Goal: Information Seeking & Learning: Check status

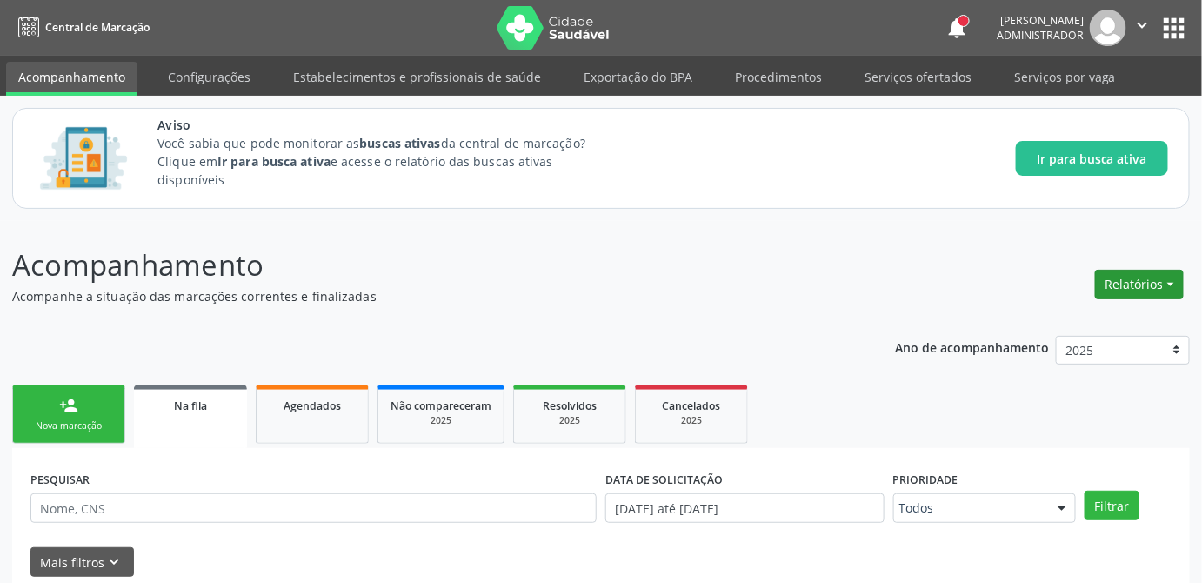
click at [1159, 278] on button "Relatórios" at bounding box center [1139, 285] width 89 height 30
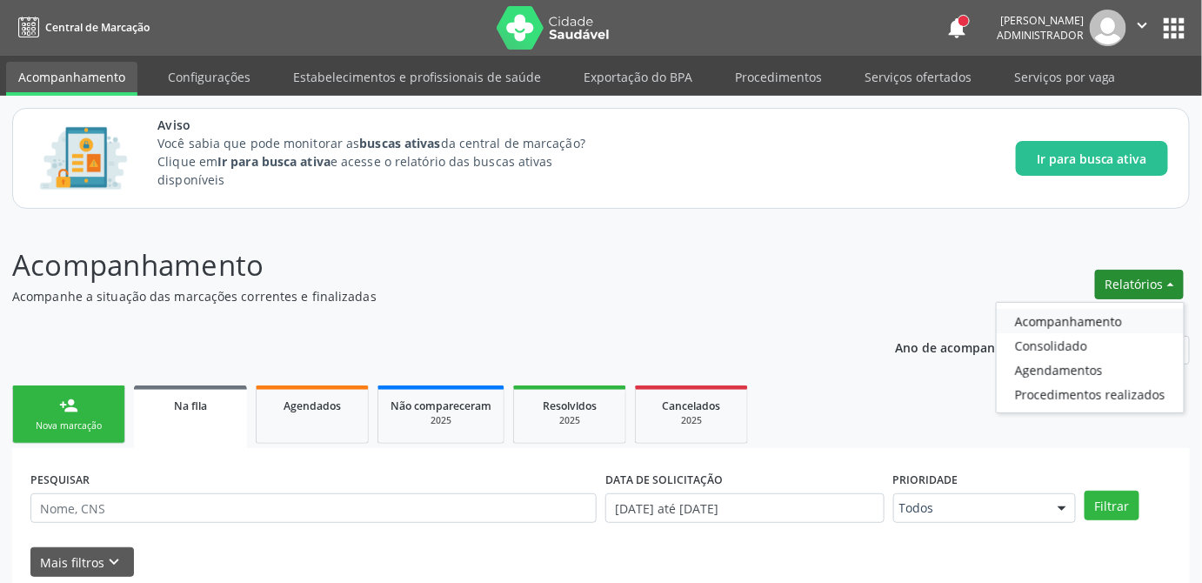
click at [1087, 320] on link "Acompanhamento" at bounding box center [1090, 321] width 187 height 24
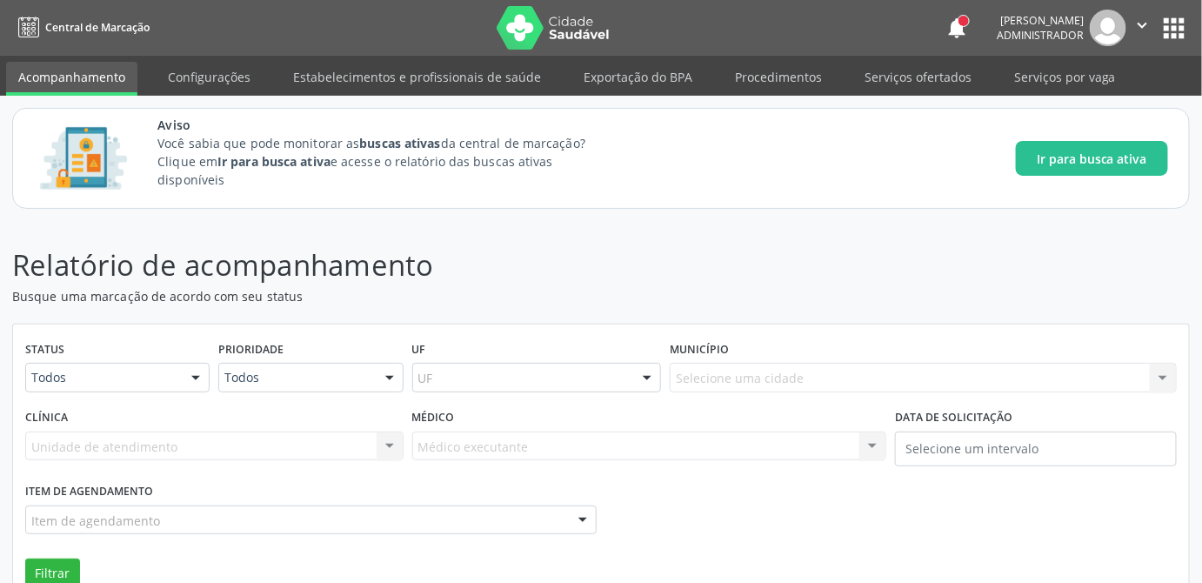
click at [952, 263] on header "Relatório de acompanhamento Busque uma marcação de acordo com seu status" at bounding box center [601, 275] width 1178 height 62
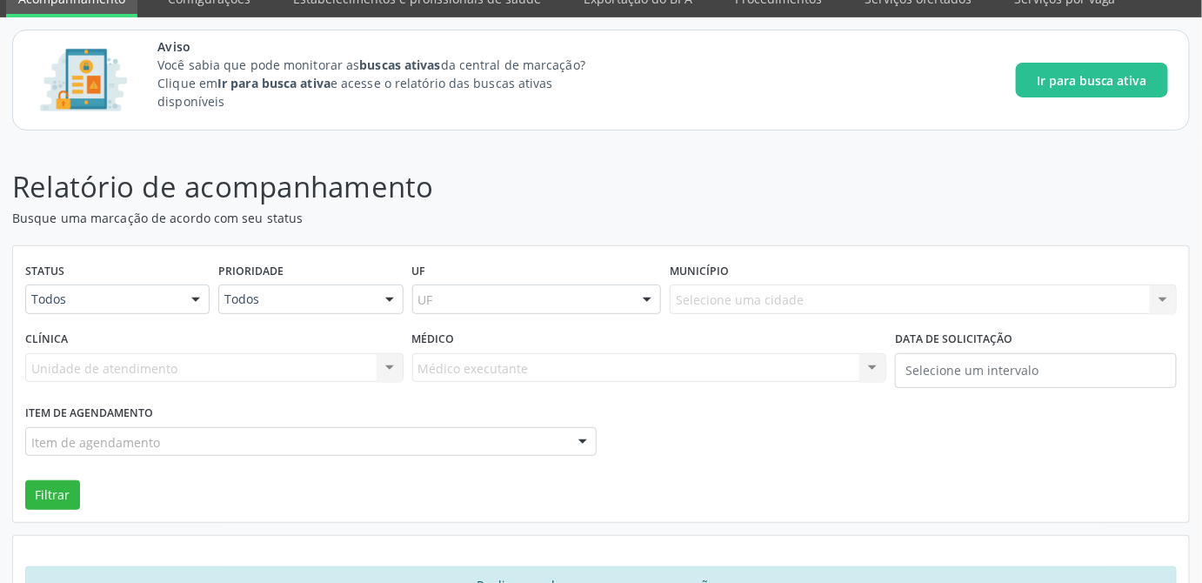
click at [835, 173] on p "Relatório de acompanhamento" at bounding box center [424, 186] width 825 height 43
click at [877, 184] on header "Relatório de acompanhamento Busque uma marcação de acordo com seu status" at bounding box center [601, 196] width 1178 height 62
click at [807, 413] on div "Item de agendamento Item de agendamento Nenhum resultado encontrado para: " " N…" at bounding box center [601, 434] width 1160 height 68
click at [718, 457] on div "Item de agendamento Item de agendamento Nenhum resultado encontrado para: " " N…" at bounding box center [601, 434] width 1160 height 68
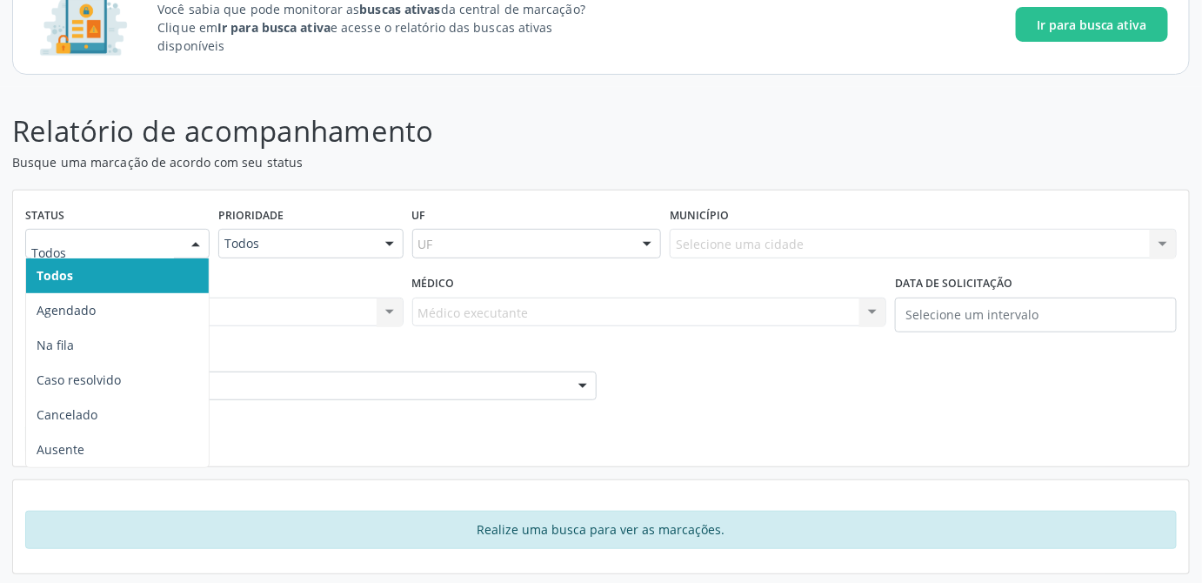
click at [197, 245] on div at bounding box center [196, 245] width 26 height 30
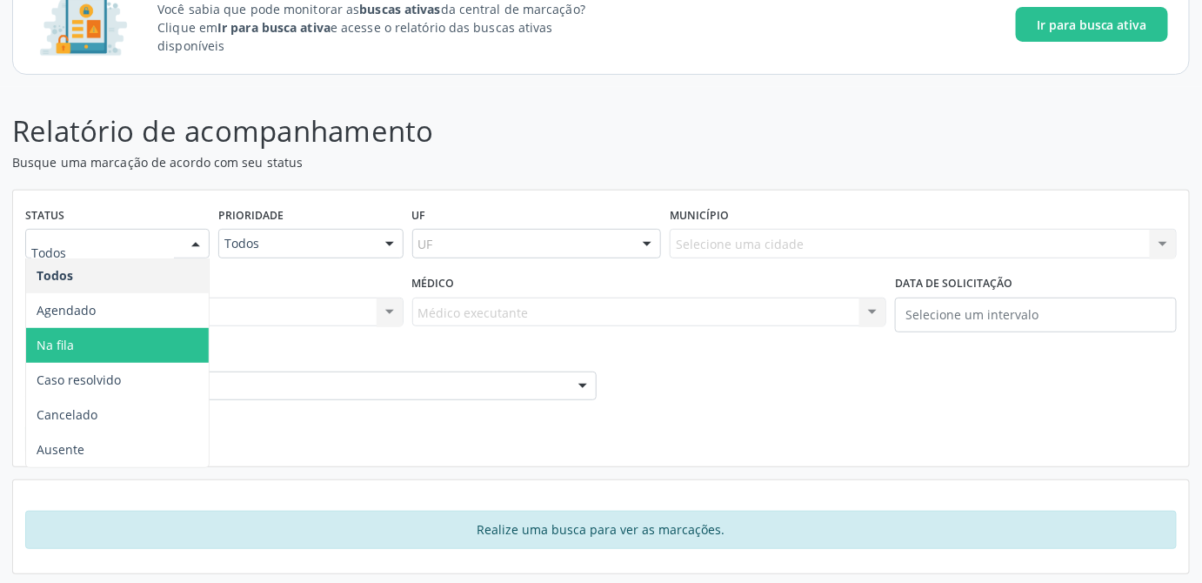
click at [742, 383] on div "Item de agendamento Item de agendamento Nenhum resultado encontrado para: " " N…" at bounding box center [601, 378] width 1160 height 68
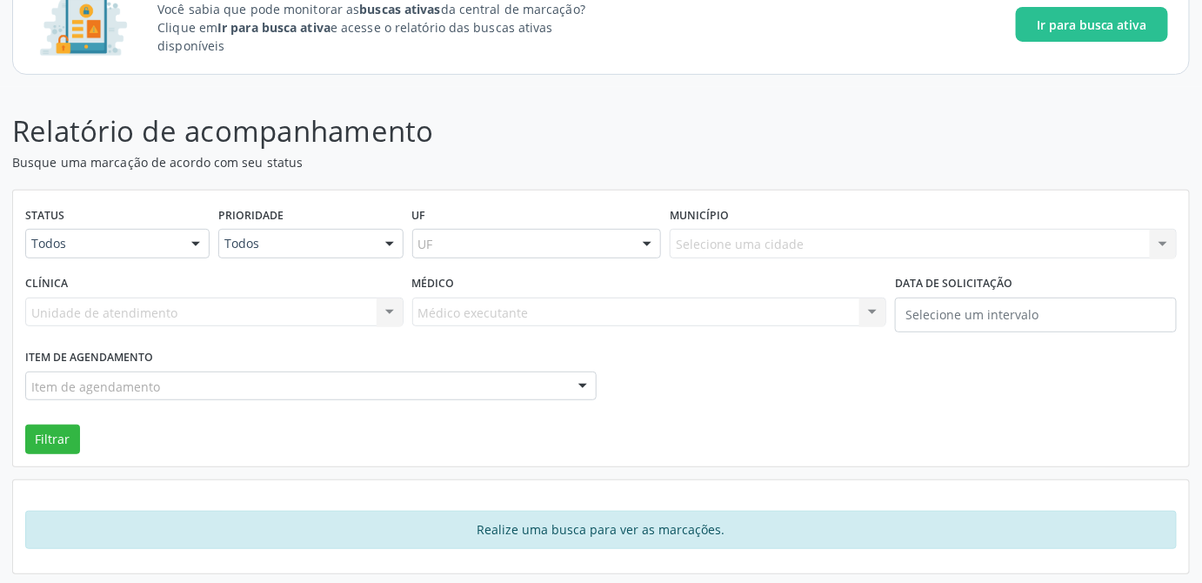
click at [907, 431] on div "Filtrar" at bounding box center [601, 439] width 1160 height 30
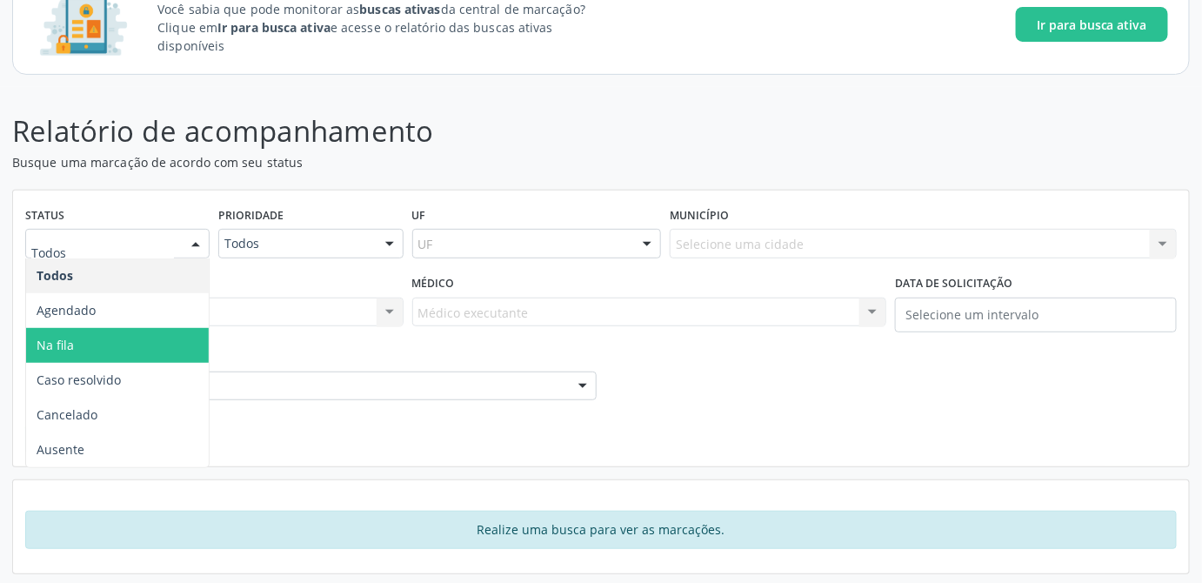
click at [205, 246] on div at bounding box center [196, 245] width 26 height 30
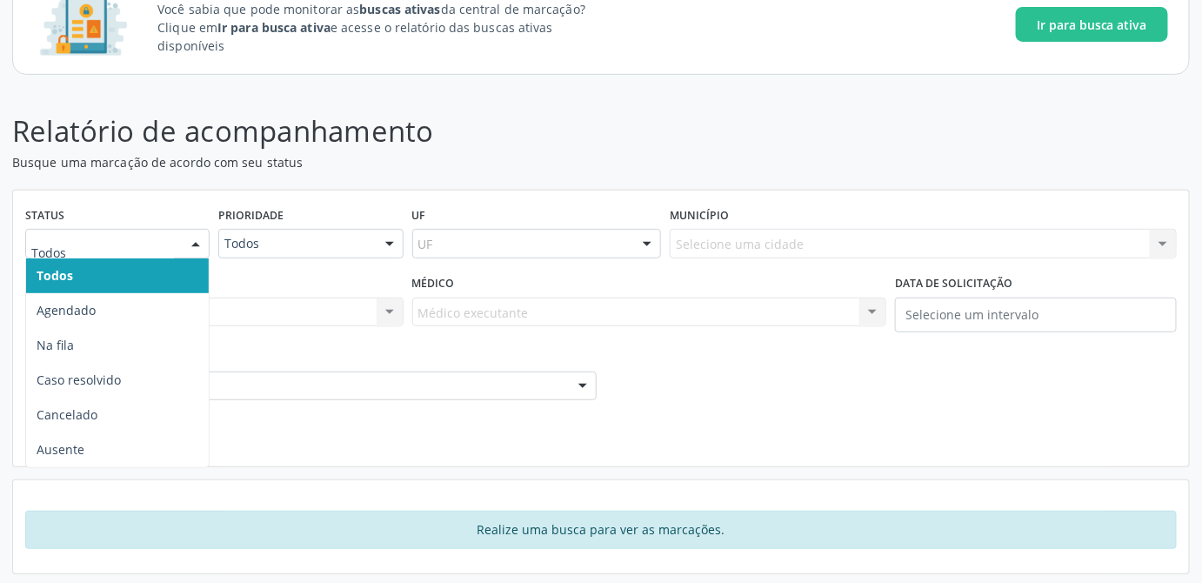
click at [126, 277] on span "Todos" at bounding box center [117, 275] width 183 height 35
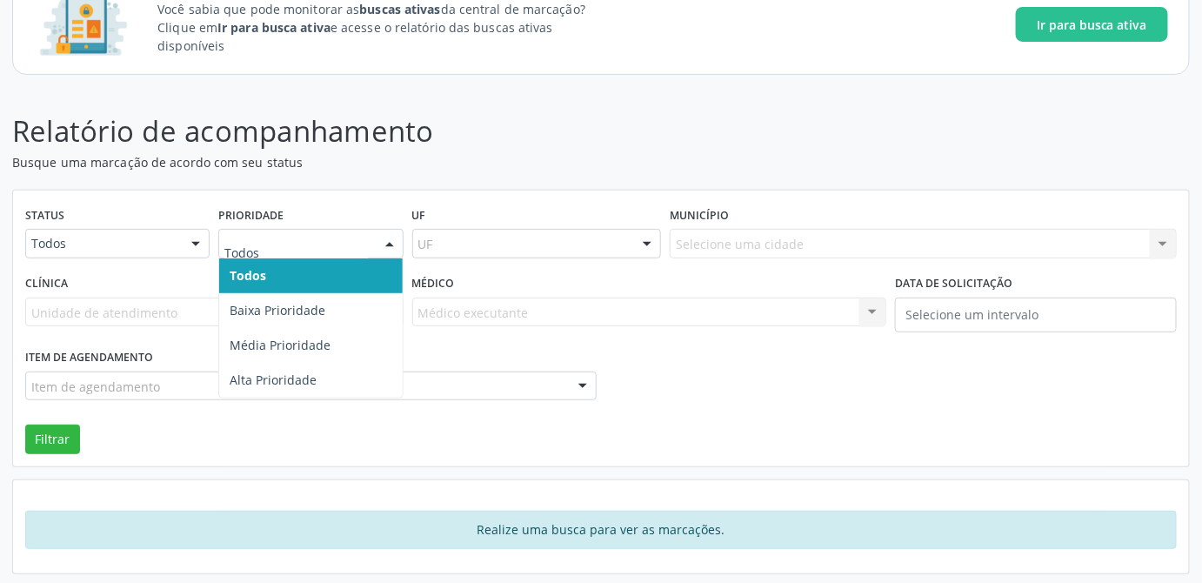
click at [391, 241] on div at bounding box center [390, 245] width 26 height 30
click at [338, 274] on span "Todos" at bounding box center [310, 275] width 183 height 35
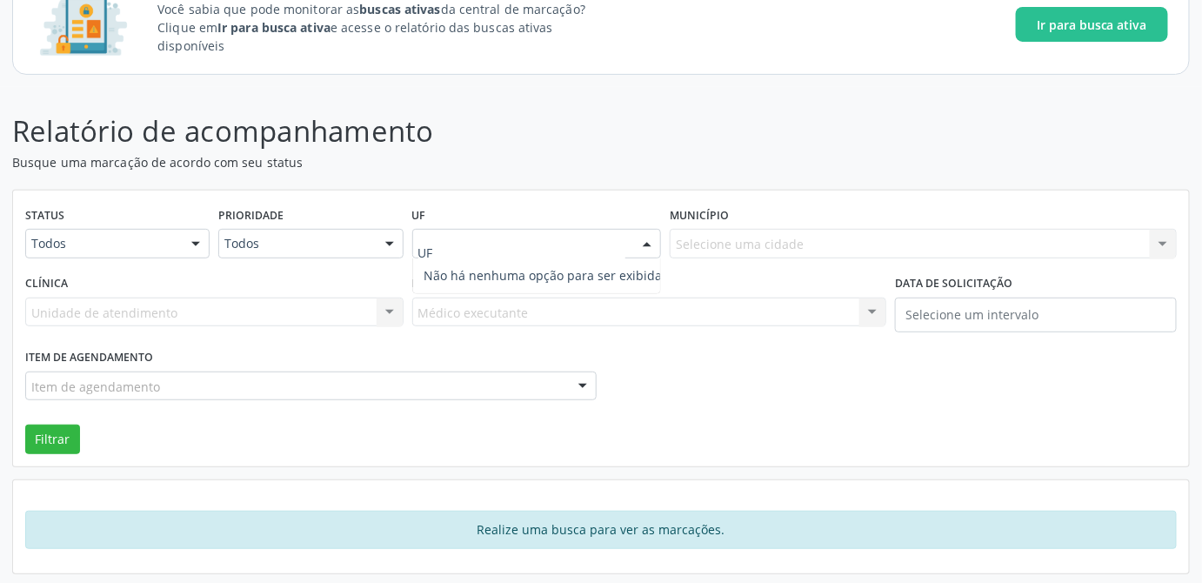
click at [646, 242] on div at bounding box center [647, 245] width 26 height 30
click at [564, 250] on input "text" at bounding box center [521, 252] width 207 height 35
click at [770, 244] on div "Selecione uma cidade Nenhum resultado encontrado para: " " Não há nenhuma opção…" at bounding box center [923, 244] width 507 height 30
click at [385, 250] on div at bounding box center [390, 245] width 26 height 30
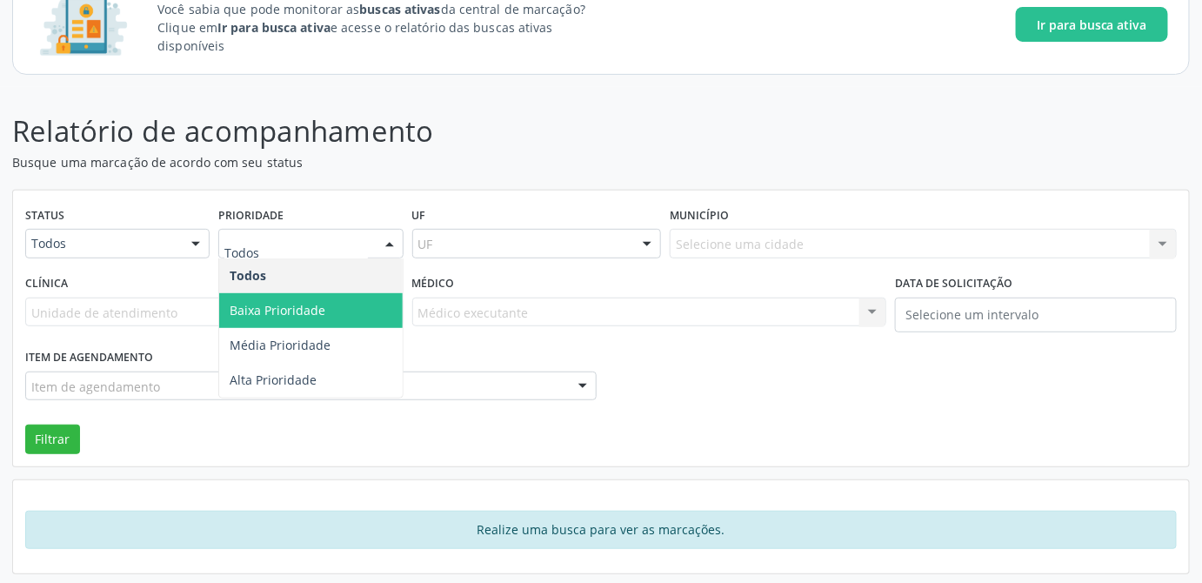
click at [264, 315] on span "Baixa Prioridade" at bounding box center [278, 310] width 96 height 17
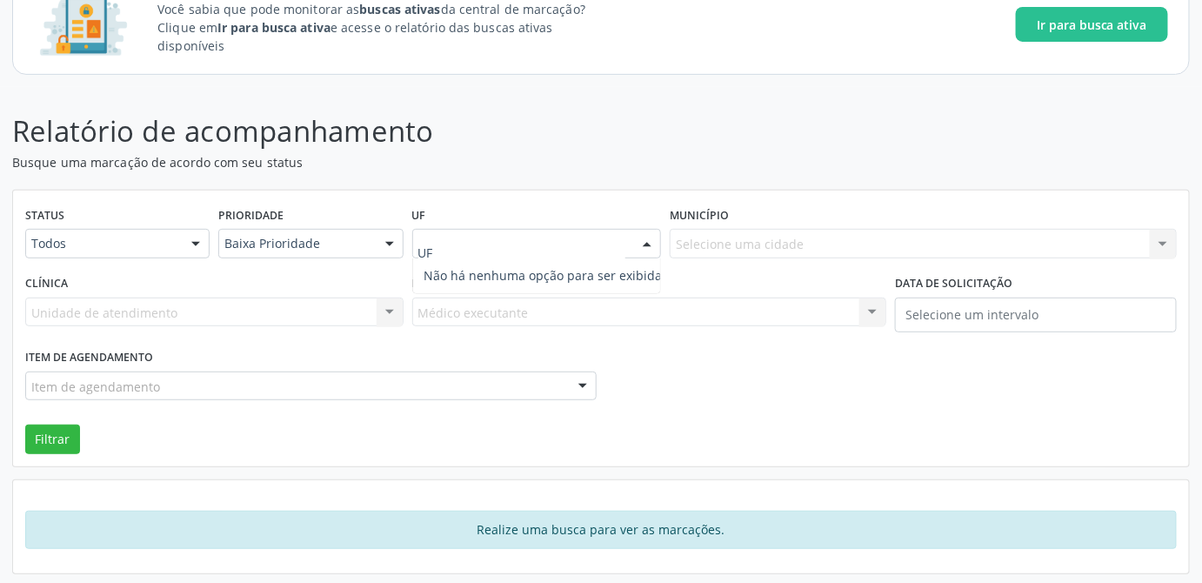
click at [644, 246] on div at bounding box center [647, 245] width 26 height 30
click at [651, 246] on div at bounding box center [647, 245] width 26 height 30
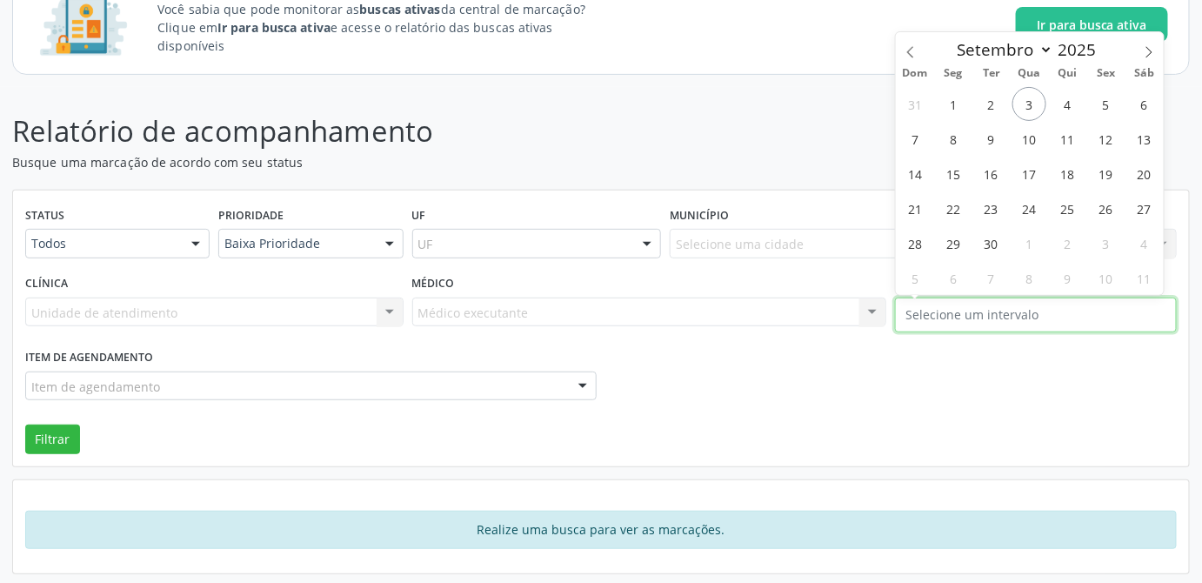
click at [1020, 312] on input "text" at bounding box center [1036, 314] width 282 height 35
click at [908, 55] on icon at bounding box center [911, 52] width 12 height 12
select select "6"
click at [999, 101] on span "1" at bounding box center [991, 104] width 34 height 34
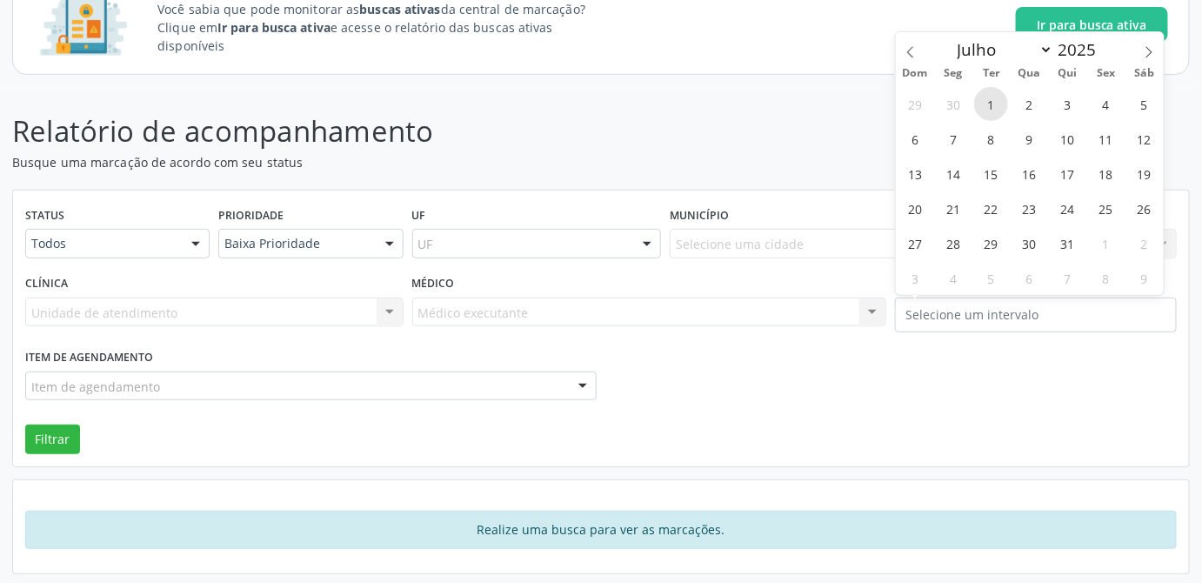
type input "[DATE]"
click at [1029, 50] on select "Janeiro Fevereiro Março Abril Maio Junho Julho Agosto Setembro Outubro Novembro…" at bounding box center [1001, 49] width 104 height 24
select select "7"
click at [949, 37] on select "Janeiro Fevereiro Março Abril Maio Junho Julho Agosto Setembro Outubro Novembro…" at bounding box center [1001, 49] width 104 height 24
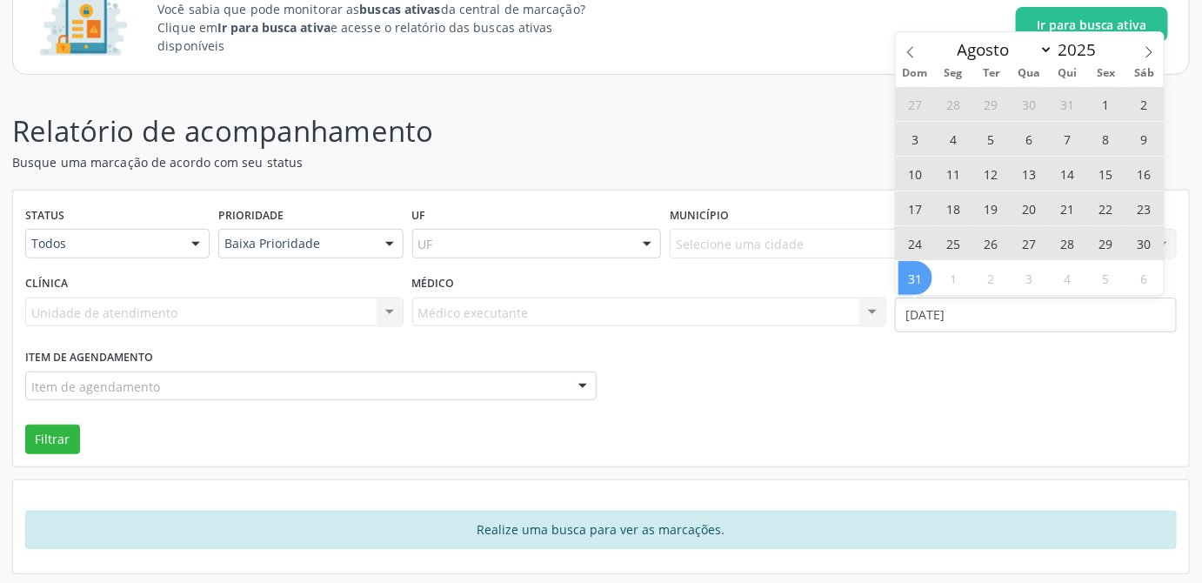
click at [929, 281] on span "31" at bounding box center [915, 278] width 34 height 34
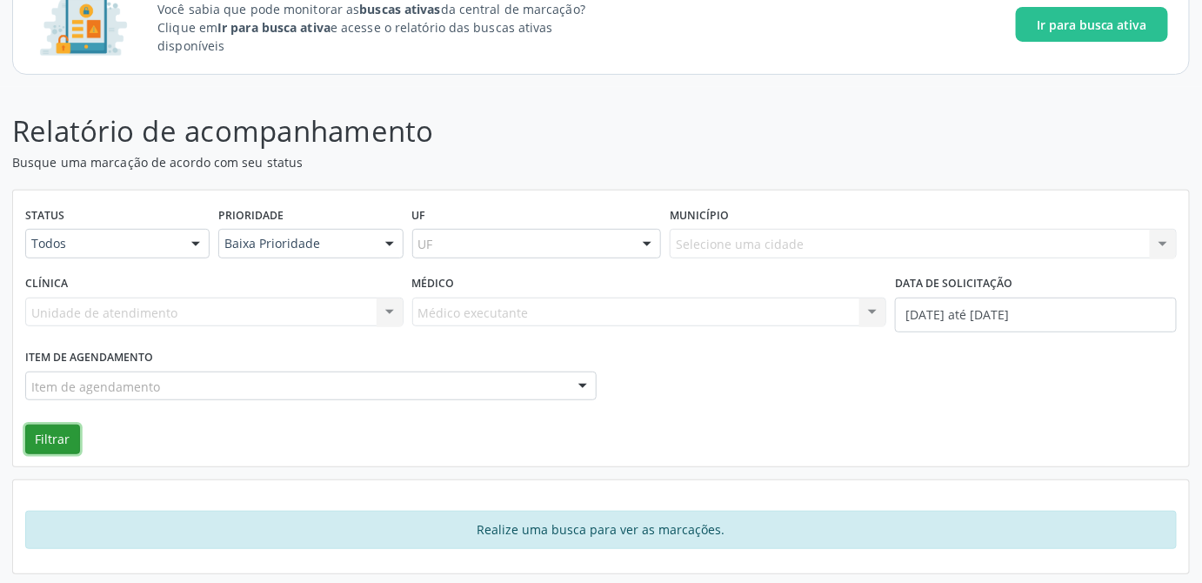
click at [53, 435] on button "Filtrar" at bounding box center [52, 439] width 55 height 30
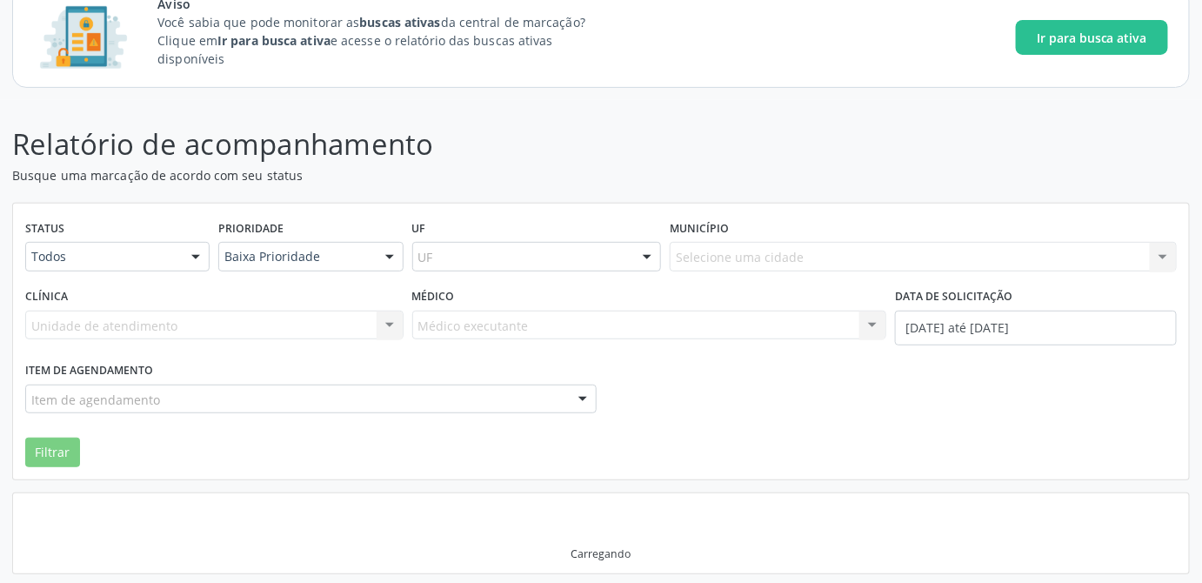
scroll to position [116, 0]
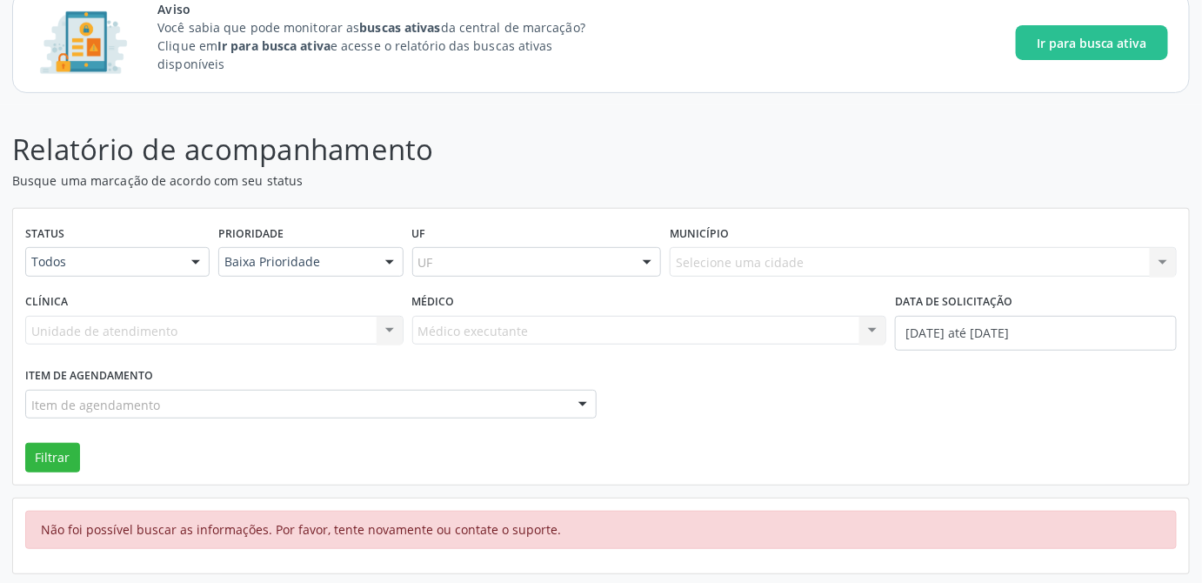
click at [983, 158] on header "Relatório de acompanhamento Busque uma marcação de acordo com seu status" at bounding box center [601, 159] width 1178 height 62
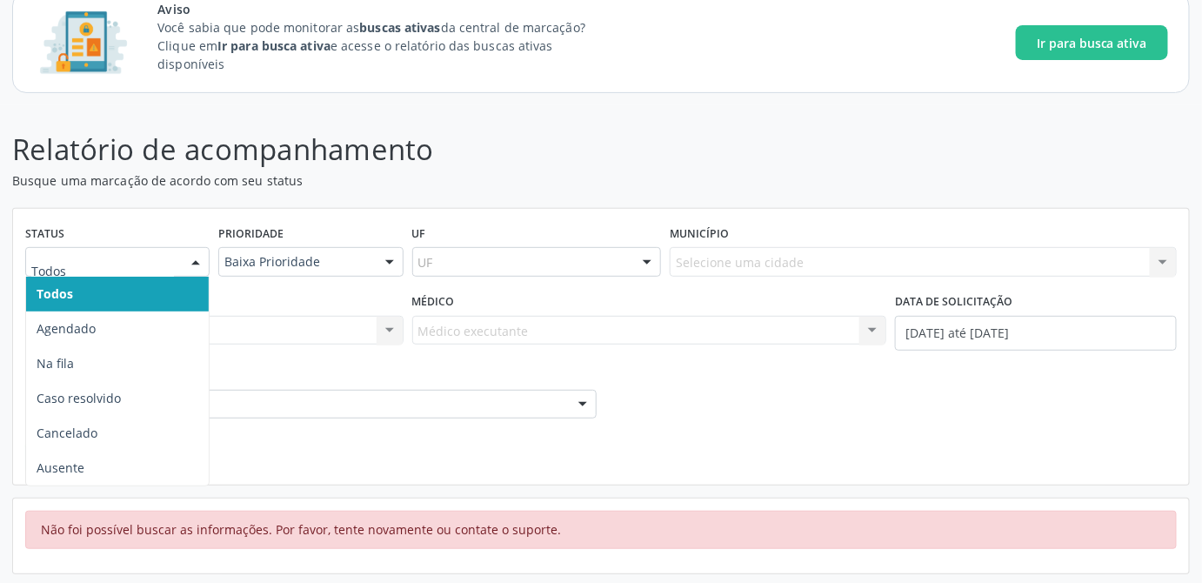
click at [190, 264] on div at bounding box center [196, 263] width 26 height 30
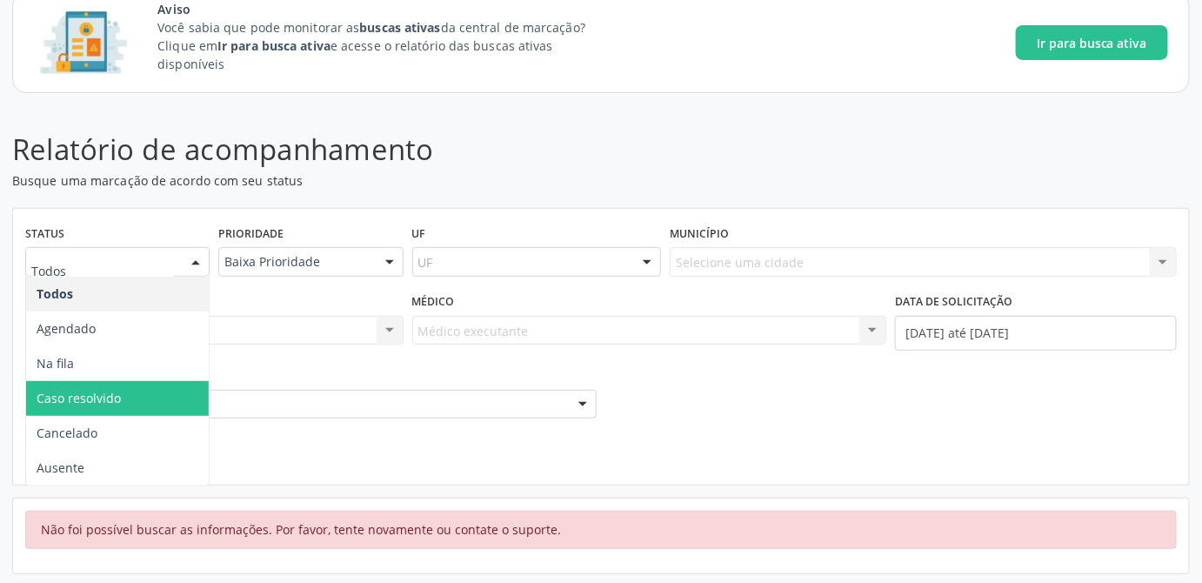
click at [157, 397] on span "Caso resolvido" at bounding box center [117, 398] width 183 height 35
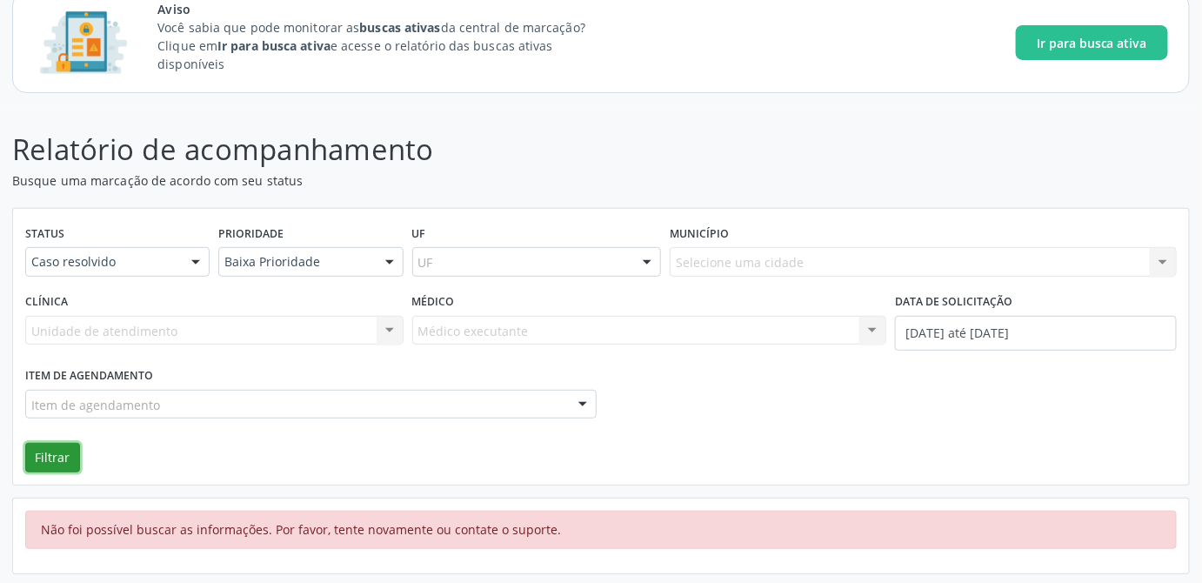
click at [39, 454] on button "Filtrar" at bounding box center [52, 458] width 55 height 30
click at [964, 398] on div "Item de agendamento Item de agendamento Nenhum resultado encontrado para: " " N…" at bounding box center [601, 397] width 1160 height 68
click at [749, 436] on div "Filtrar" at bounding box center [601, 452] width 1160 height 42
click at [905, 177] on header "Relatório de acompanhamento Busque uma marcação de acordo com seu status" at bounding box center [601, 159] width 1178 height 62
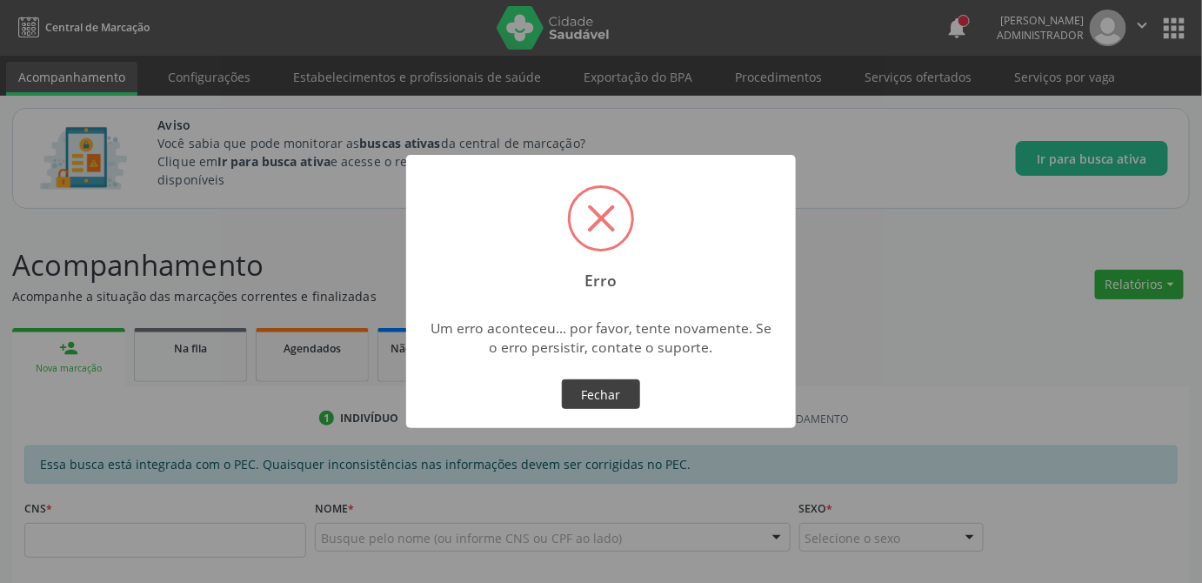
click at [615, 397] on button "Fechar" at bounding box center [601, 394] width 78 height 30
